Goal: Use online tool/utility: Utilize a website feature to perform a specific function

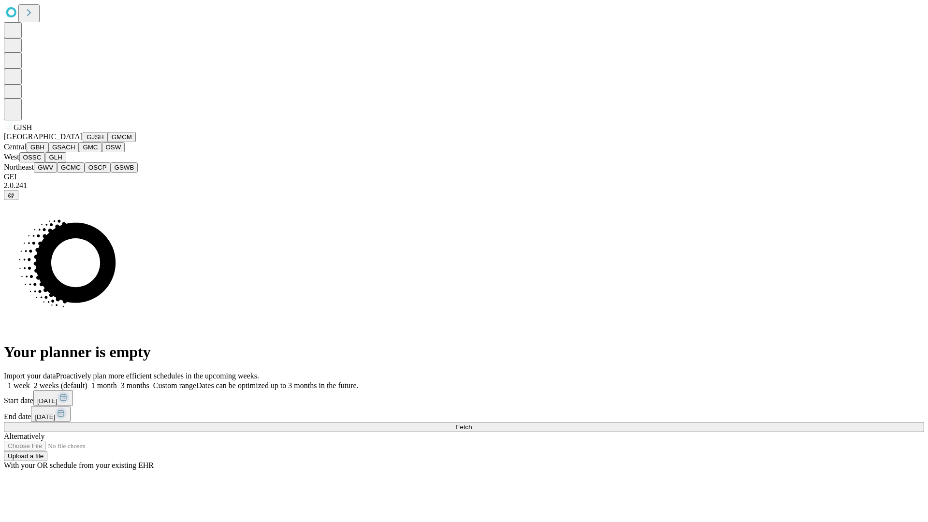
click at [83, 142] on button "GJSH" at bounding box center [95, 137] width 25 height 10
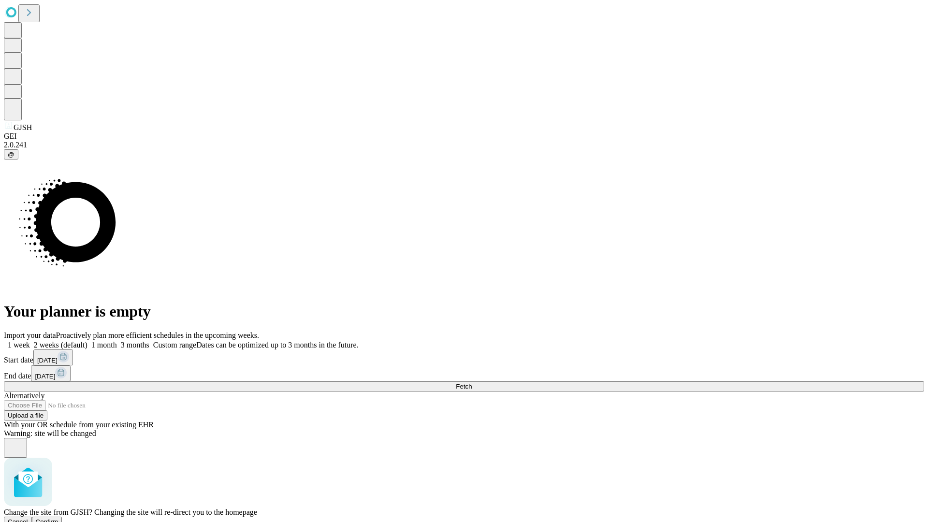
click at [59, 518] on span "Confirm" at bounding box center [47, 521] width 23 height 7
click at [30, 341] on label "1 week" at bounding box center [17, 345] width 26 height 8
click at [472, 383] on span "Fetch" at bounding box center [464, 386] width 16 height 7
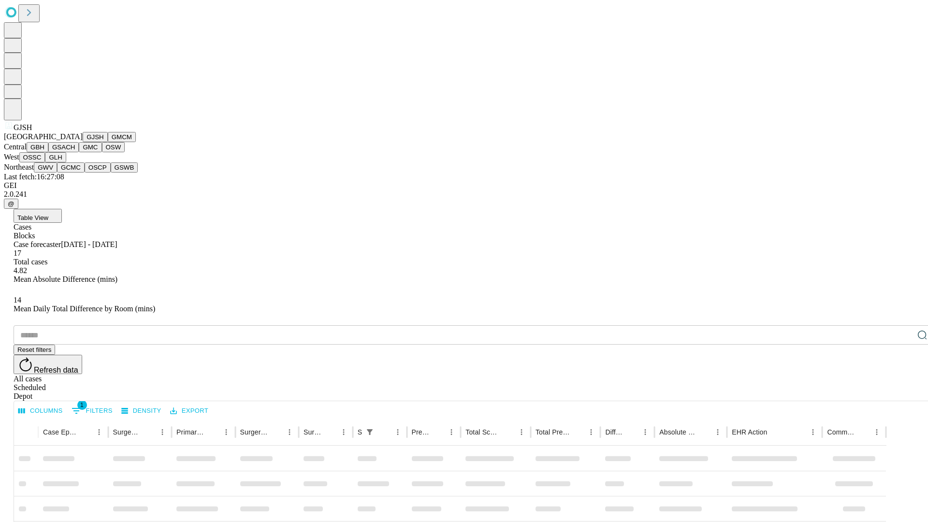
click at [108, 142] on button "GMCM" at bounding box center [122, 137] width 28 height 10
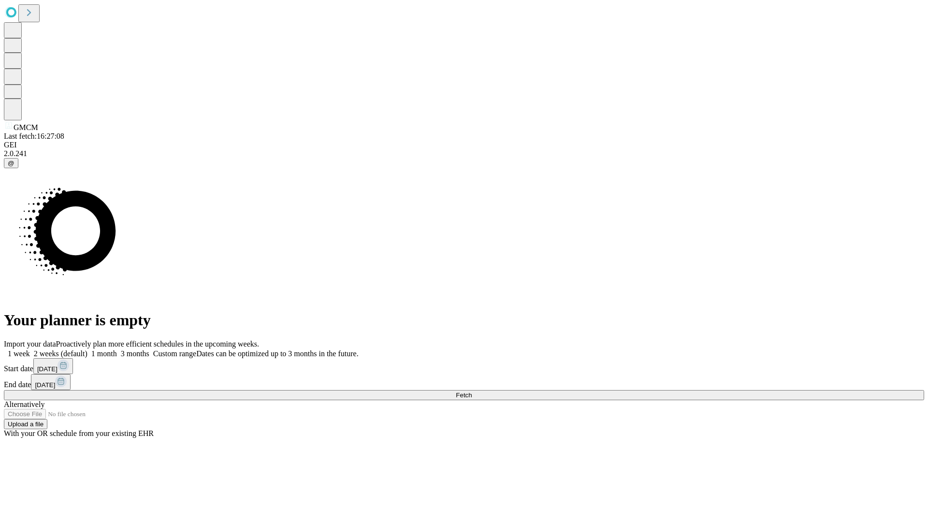
click at [30, 350] on label "1 week" at bounding box center [17, 354] width 26 height 8
click at [472, 392] on span "Fetch" at bounding box center [464, 395] width 16 height 7
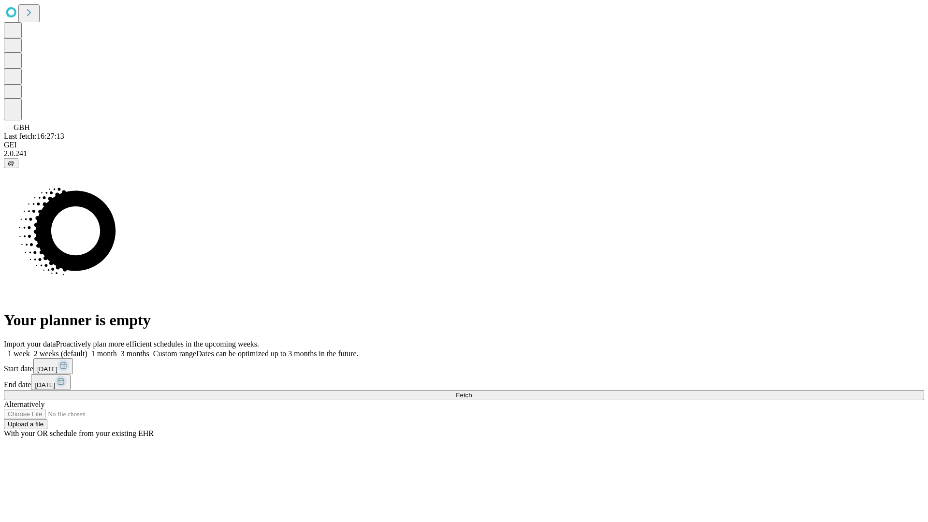
click at [30, 350] on label "1 week" at bounding box center [17, 354] width 26 height 8
click at [472, 392] on span "Fetch" at bounding box center [464, 395] width 16 height 7
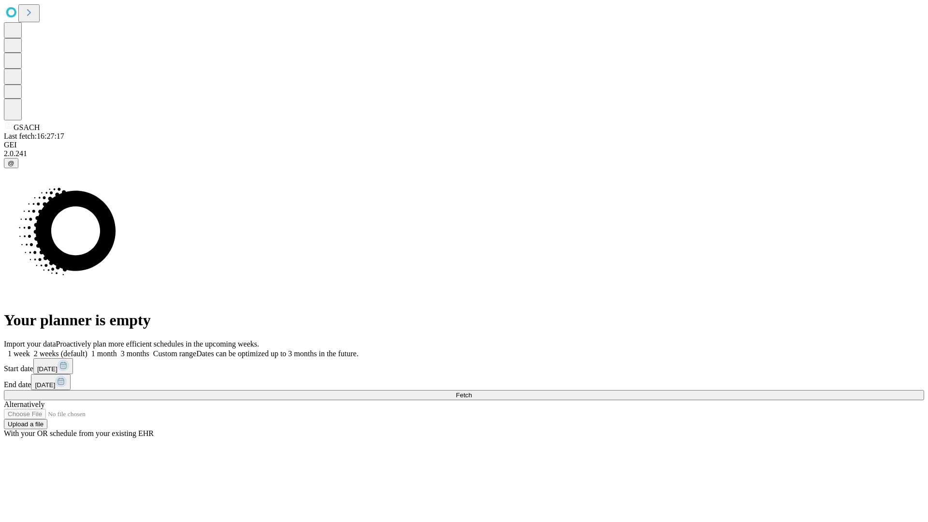
click at [30, 350] on label "1 week" at bounding box center [17, 354] width 26 height 8
click at [472, 392] on span "Fetch" at bounding box center [464, 395] width 16 height 7
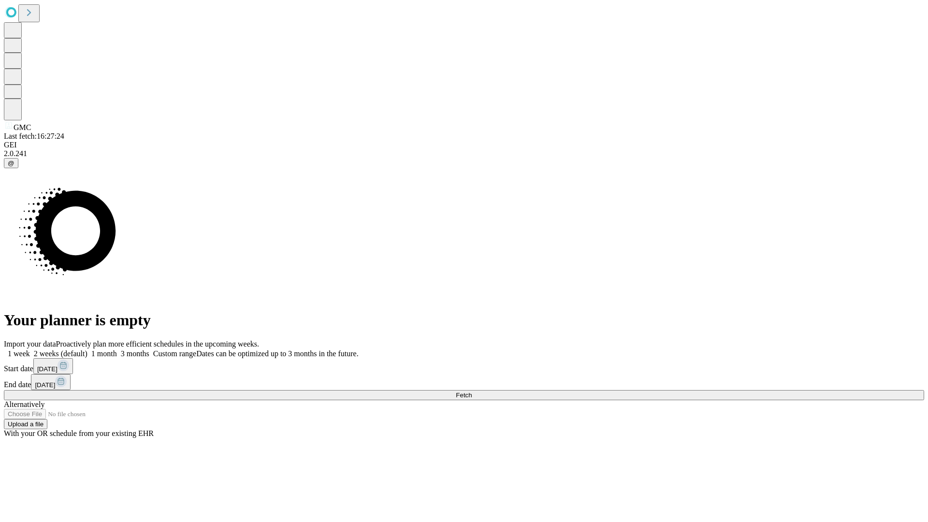
click at [30, 350] on label "1 week" at bounding box center [17, 354] width 26 height 8
click at [472, 392] on span "Fetch" at bounding box center [464, 395] width 16 height 7
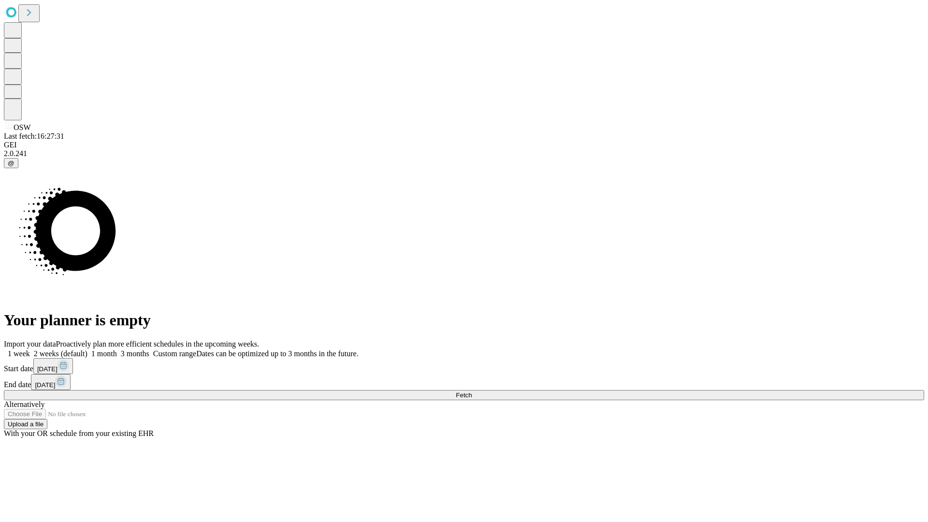
click at [30, 350] on label "1 week" at bounding box center [17, 354] width 26 height 8
click at [472, 392] on span "Fetch" at bounding box center [464, 395] width 16 height 7
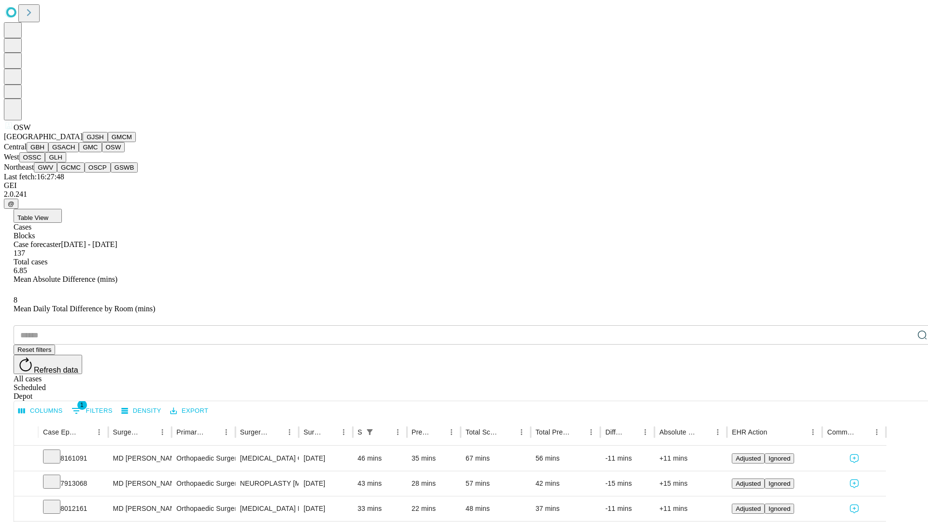
click at [45, 162] on button "OSSC" at bounding box center [32, 157] width 26 height 10
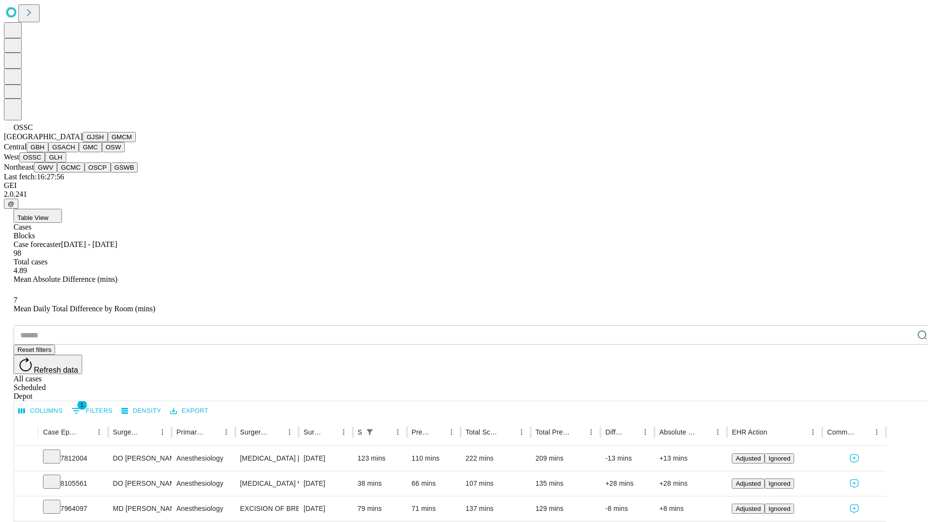
click at [66, 162] on button "GLH" at bounding box center [55, 157] width 21 height 10
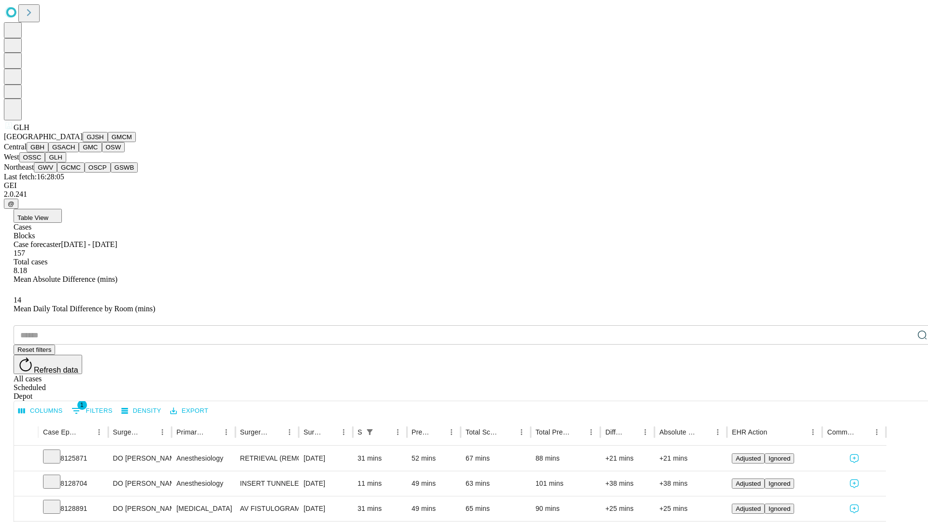
click at [57, 173] on button "GWV" at bounding box center [45, 167] width 23 height 10
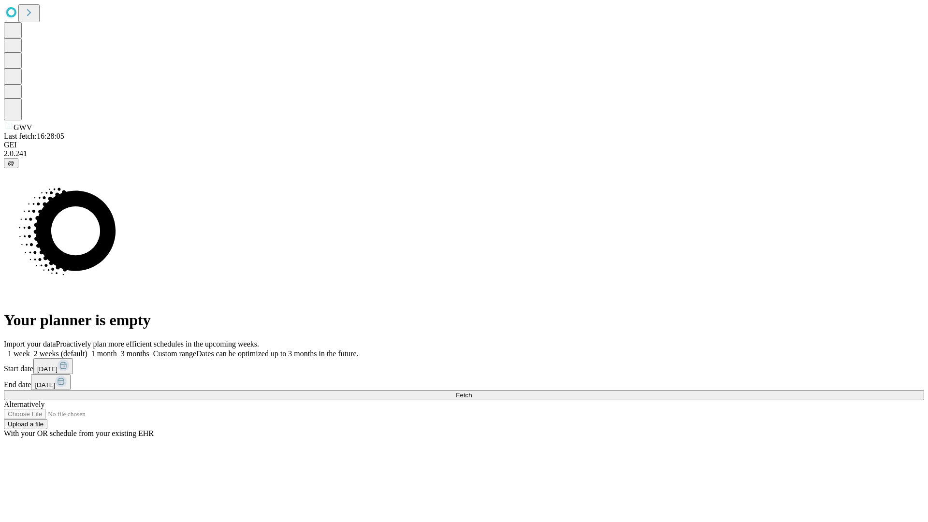
click at [30, 350] on label "1 week" at bounding box center [17, 354] width 26 height 8
click at [472, 392] on span "Fetch" at bounding box center [464, 395] width 16 height 7
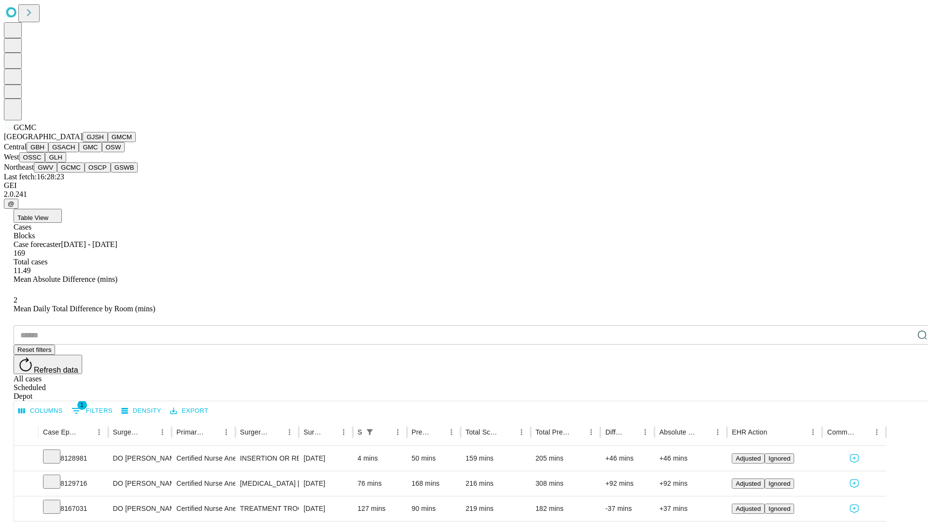
click at [85, 173] on button "OSCP" at bounding box center [98, 167] width 26 height 10
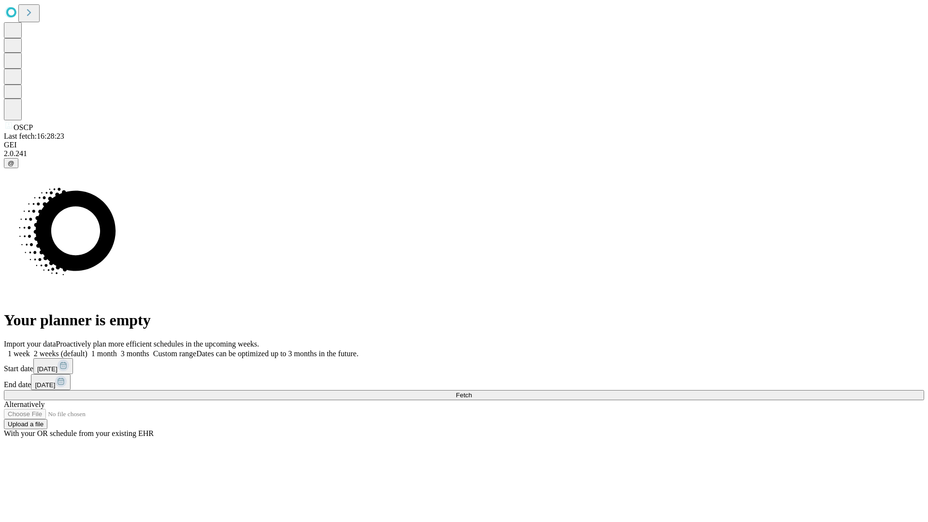
click at [30, 350] on label "1 week" at bounding box center [17, 354] width 26 height 8
click at [472, 392] on span "Fetch" at bounding box center [464, 395] width 16 height 7
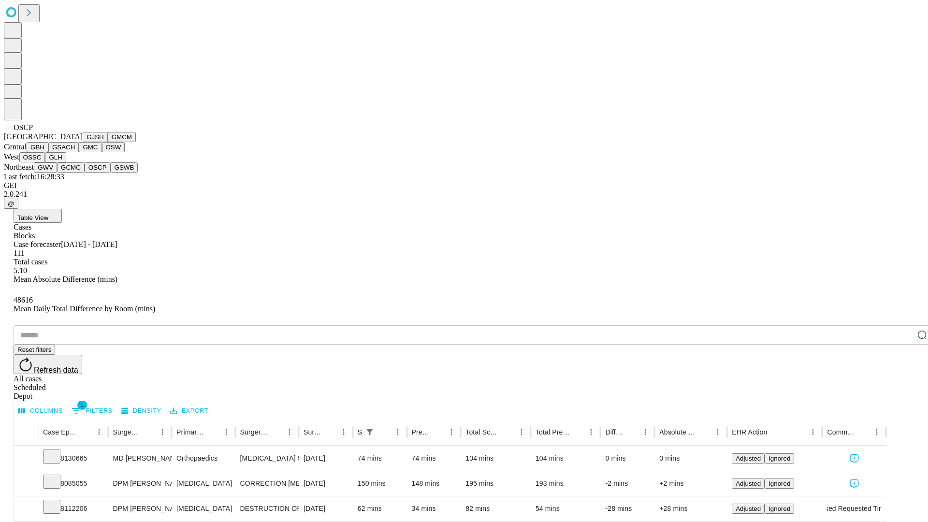
click at [111, 173] on button "GSWB" at bounding box center [125, 167] width 28 height 10
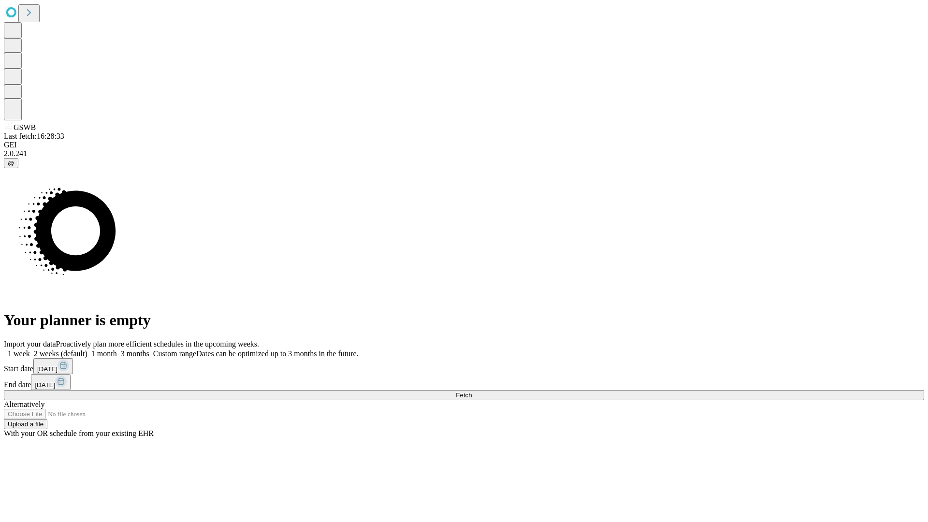
click at [472, 392] on span "Fetch" at bounding box center [464, 395] width 16 height 7
